Goal: Find specific page/section

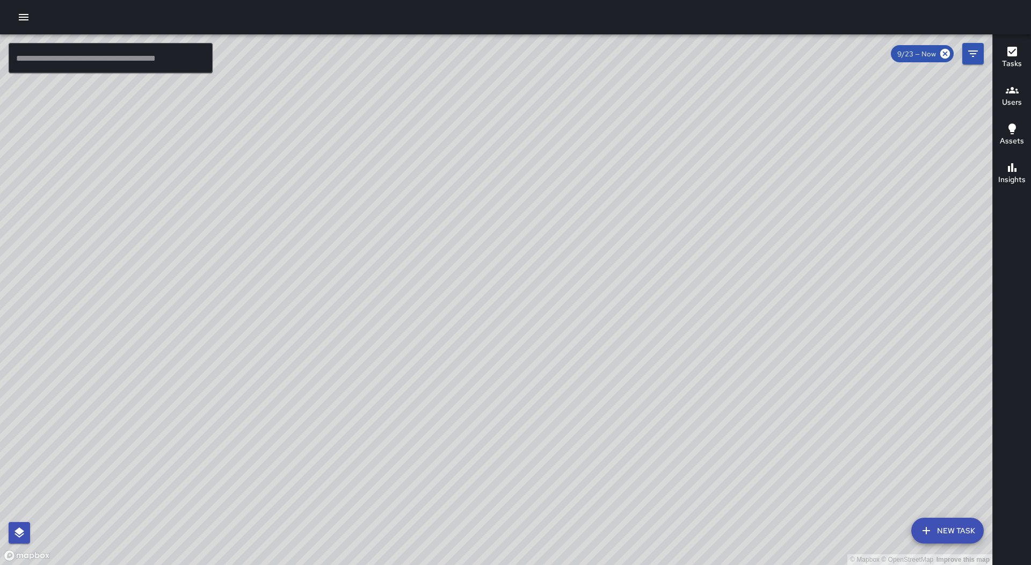
click at [24, 21] on icon "button" at bounding box center [23, 17] width 13 height 13
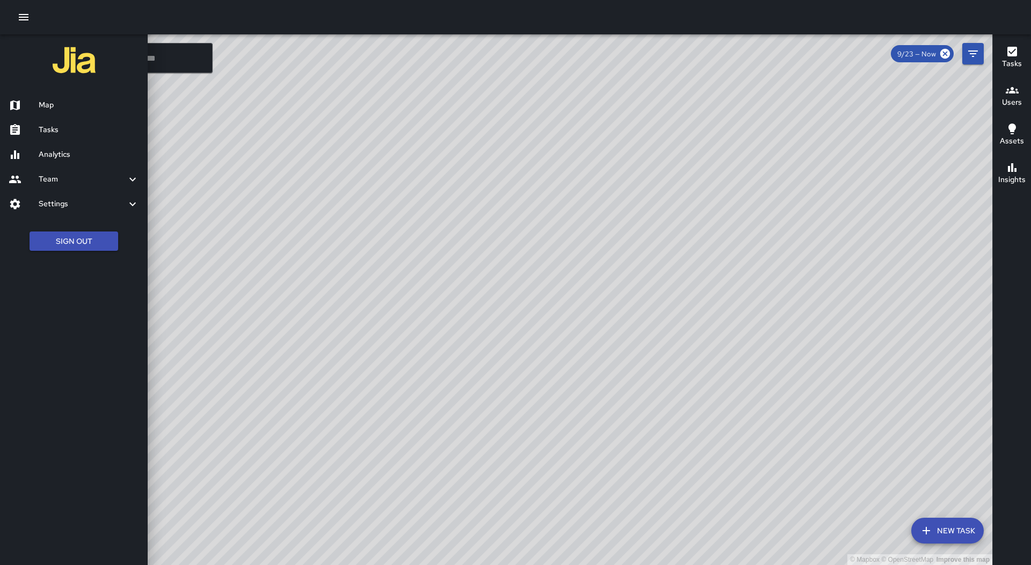
click at [52, 114] on div "Map" at bounding box center [74, 105] width 148 height 25
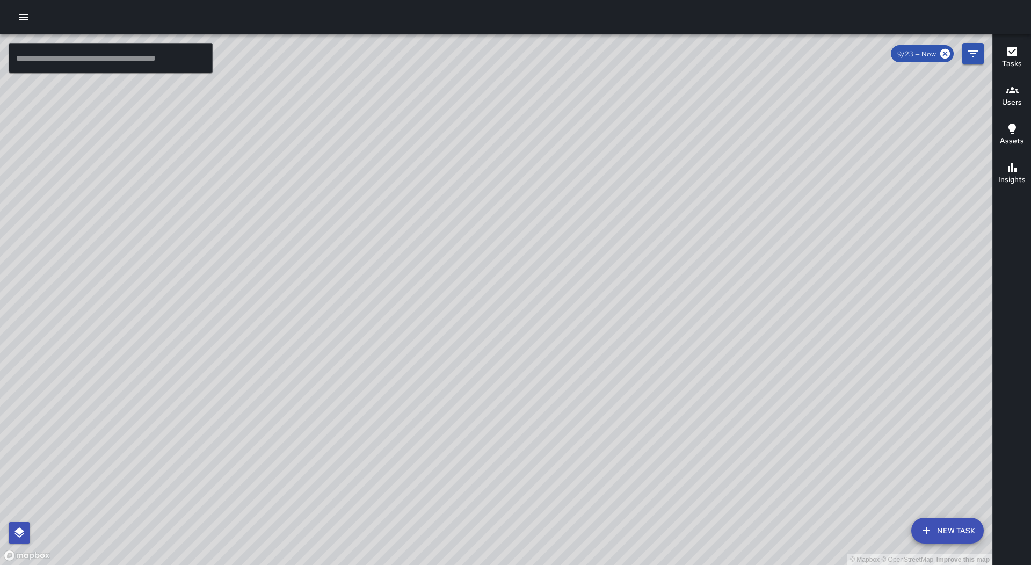
click at [16, 6] on div at bounding box center [515, 17] width 1031 height 34
click at [25, 19] on icon "button" at bounding box center [23, 17] width 13 height 13
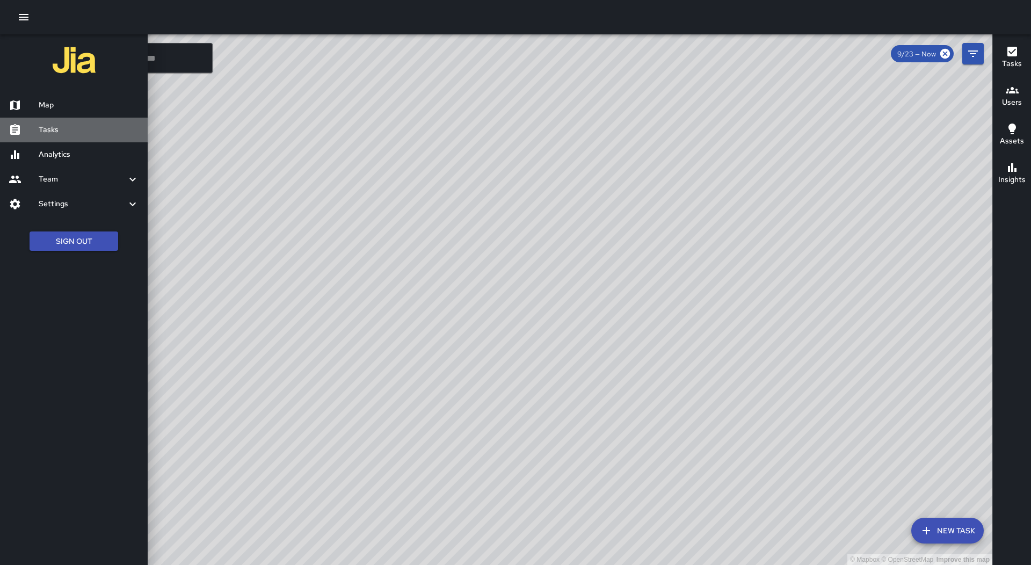
click at [52, 120] on div "Tasks" at bounding box center [74, 130] width 148 height 25
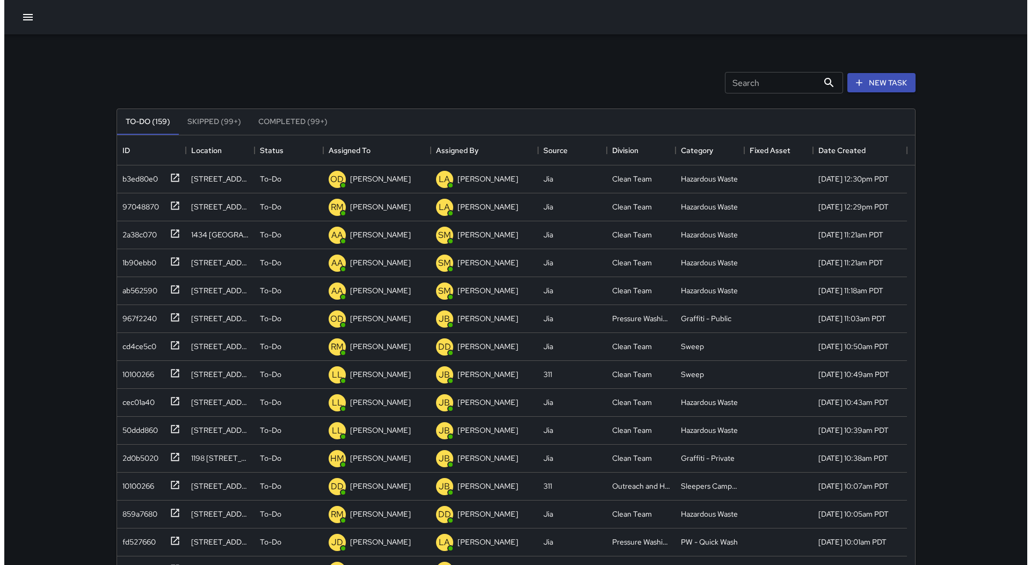
scroll to position [447, 790]
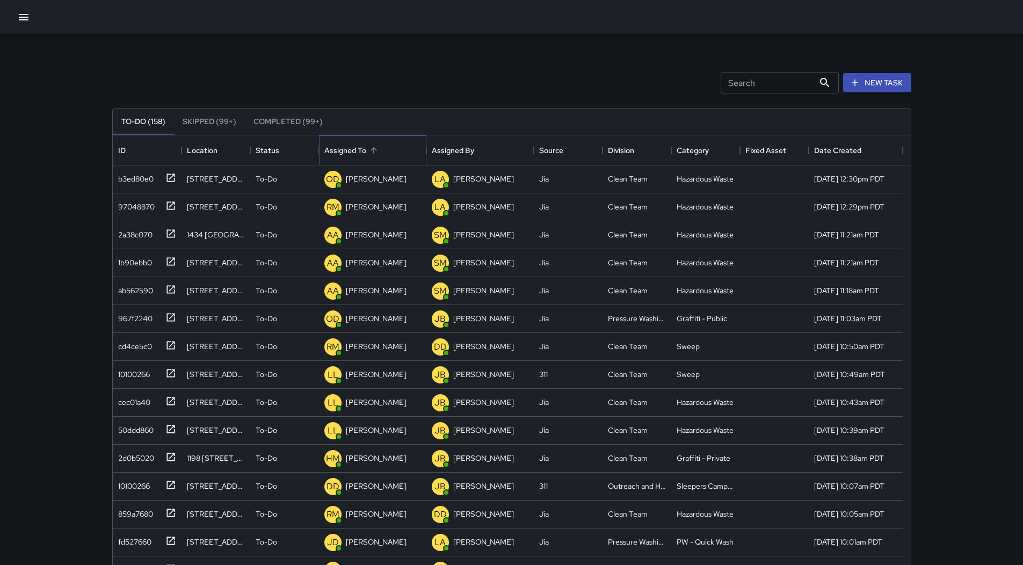
click at [364, 140] on div "Assigned To" at bounding box center [345, 150] width 42 height 30
click at [18, 22] on icon "button" at bounding box center [23, 17] width 13 height 13
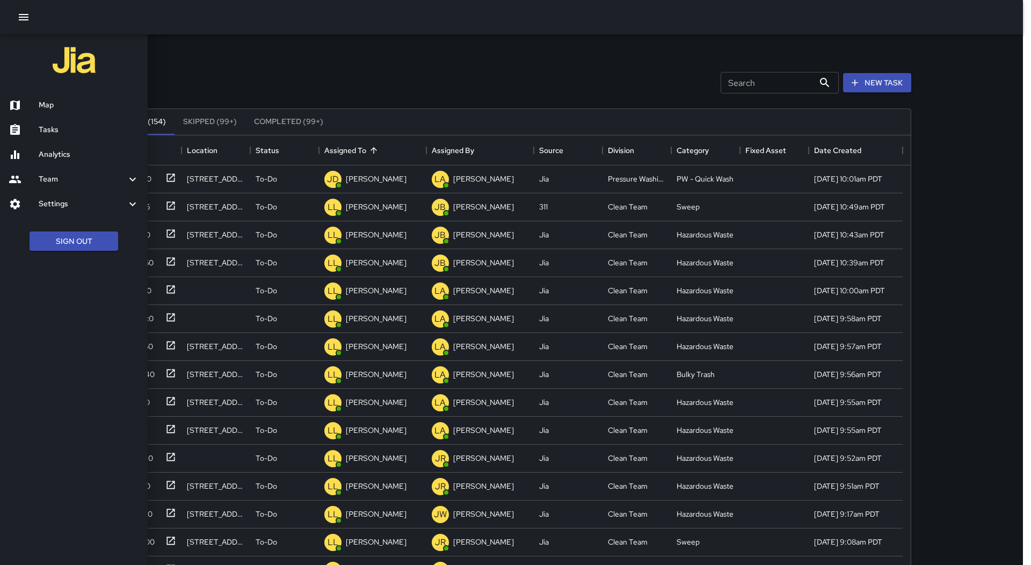
click at [55, 94] on div "Map" at bounding box center [74, 105] width 148 height 25
